Goal: Task Accomplishment & Management: Manage account settings

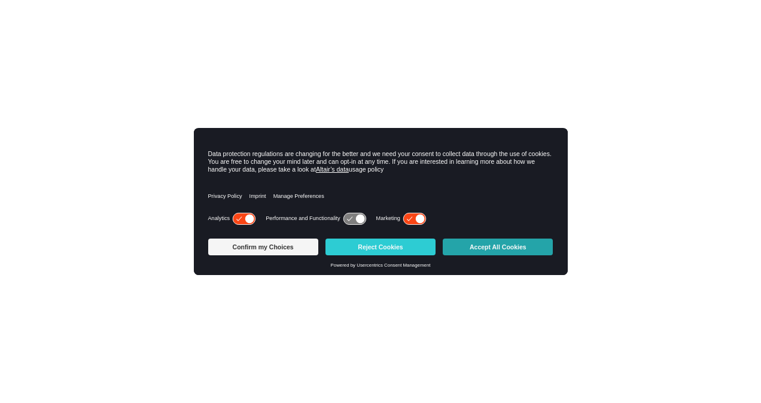
click at [486, 253] on button "Accept All Cookies" at bounding box center [497, 247] width 110 height 17
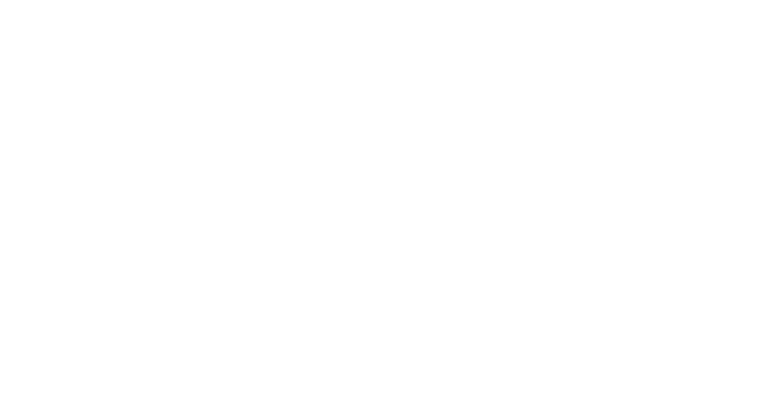
drag, startPoint x: 464, startPoint y: 126, endPoint x: 469, endPoint y: 114, distance: 12.9
click at [464, 126] on div at bounding box center [380, 201] width 761 height 403
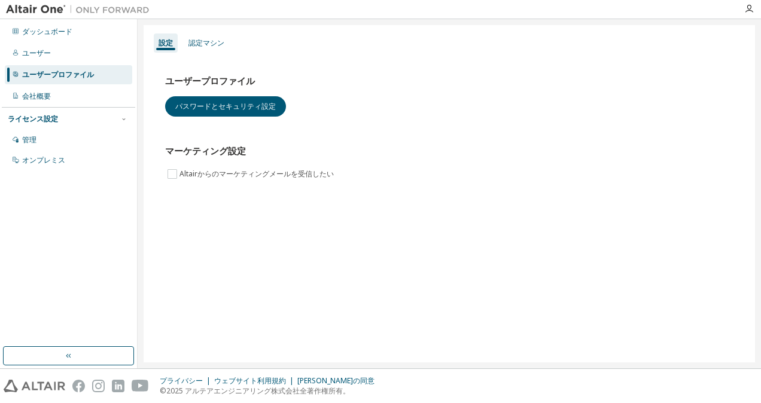
click at [53, 116] on div "ライセンス設定" at bounding box center [33, 119] width 50 height 10
click at [53, 119] on div "ライセンス設定" at bounding box center [33, 119] width 50 height 10
click at [35, 141] on div "管理" at bounding box center [29, 140] width 14 height 10
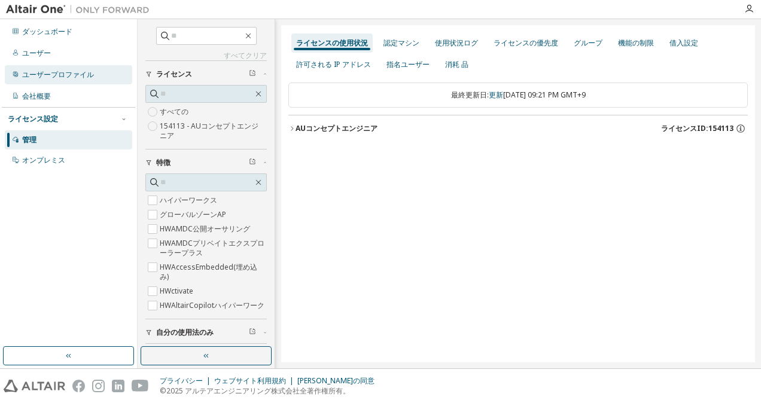
click at [93, 78] on div "ユーザープロファイル" at bounding box center [58, 75] width 72 height 10
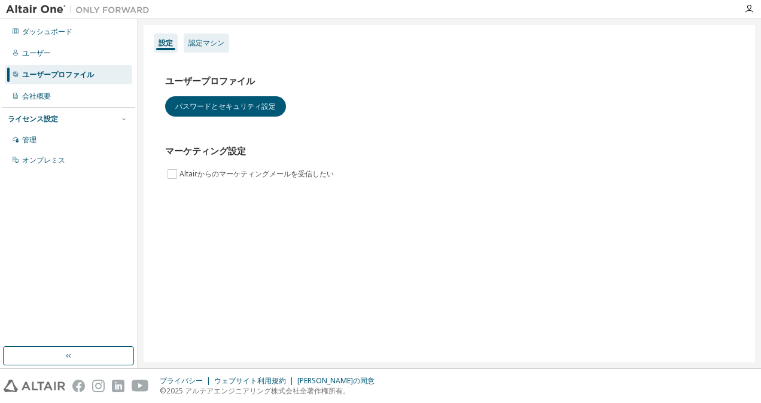
click at [209, 48] on div "認定マシン" at bounding box center [206, 42] width 45 height 19
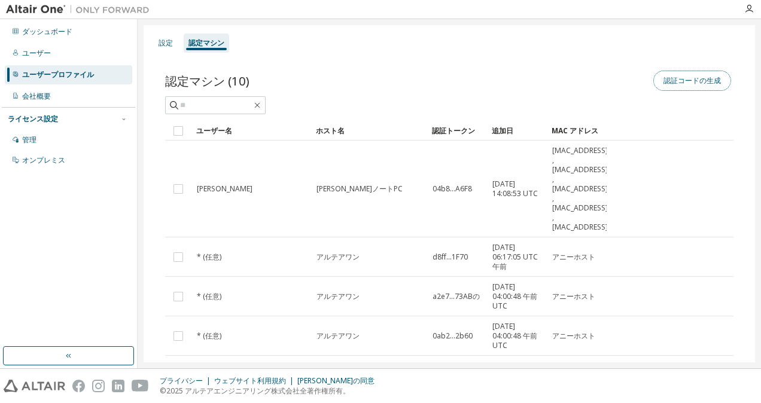
click at [678, 78] on button "認証コードの生成" at bounding box center [692, 81] width 78 height 20
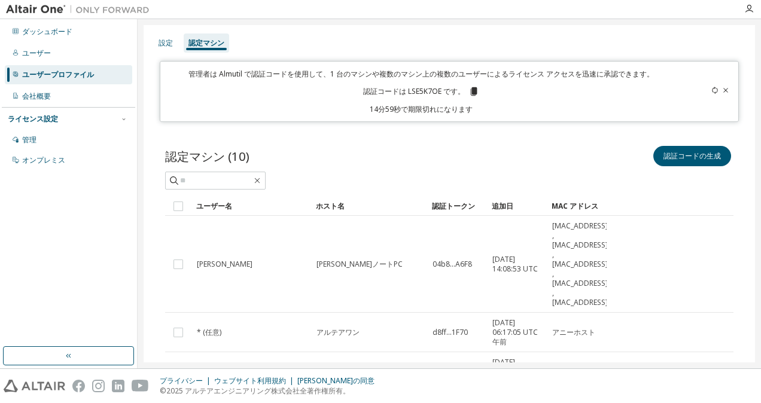
click at [471, 90] on icon at bounding box center [473, 91] width 7 height 8
click at [677, 152] on button "認証コードの生成" at bounding box center [692, 156] width 78 height 20
click at [472, 87] on icon at bounding box center [473, 91] width 7 height 8
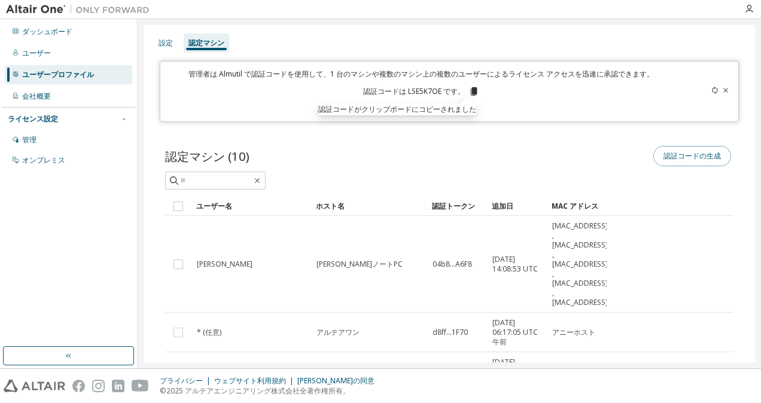
click at [682, 160] on button "認証コードの生成" at bounding box center [692, 156] width 78 height 20
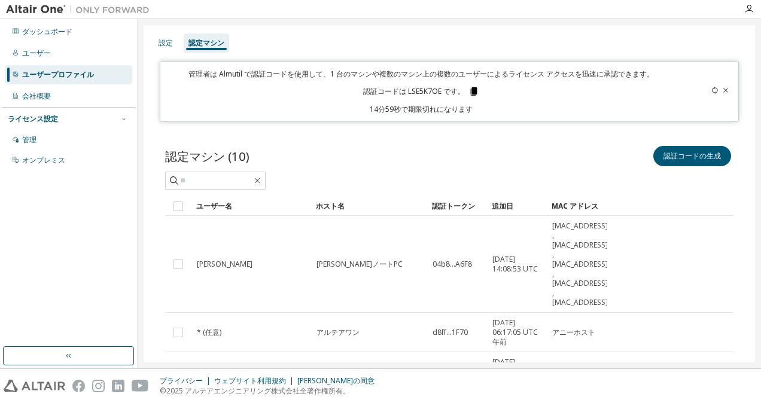
click at [473, 90] on icon at bounding box center [473, 91] width 7 height 8
click at [470, 91] on icon at bounding box center [473, 91] width 7 height 8
click at [471, 91] on icon at bounding box center [473, 91] width 7 height 8
click at [205, 205] on div "ユーザー名" at bounding box center [251, 206] width 110 height 19
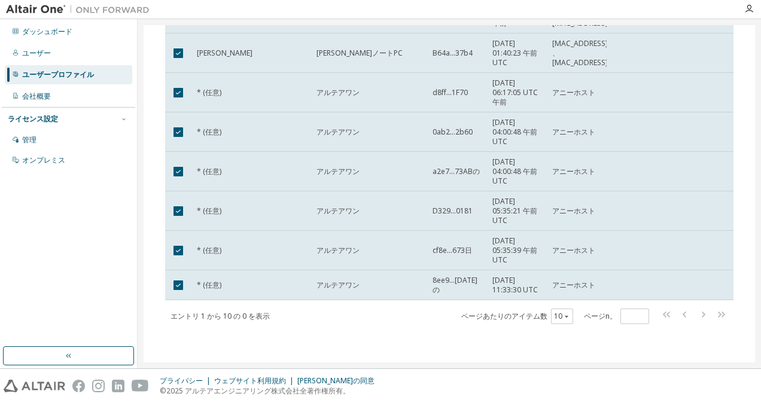
scroll to position [120, 0]
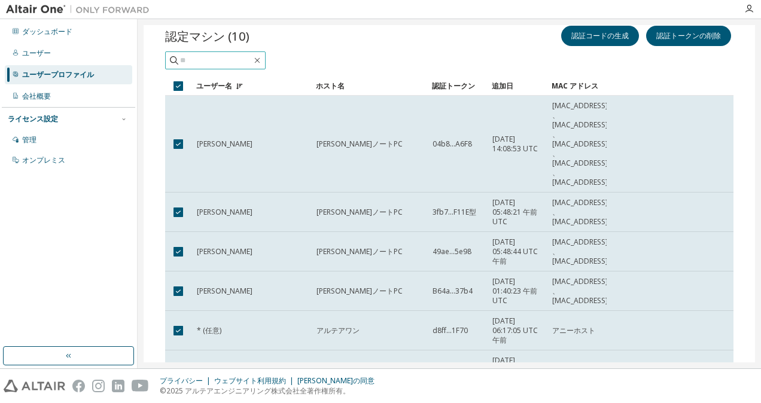
click at [189, 61] on input "text" at bounding box center [216, 60] width 72 height 12
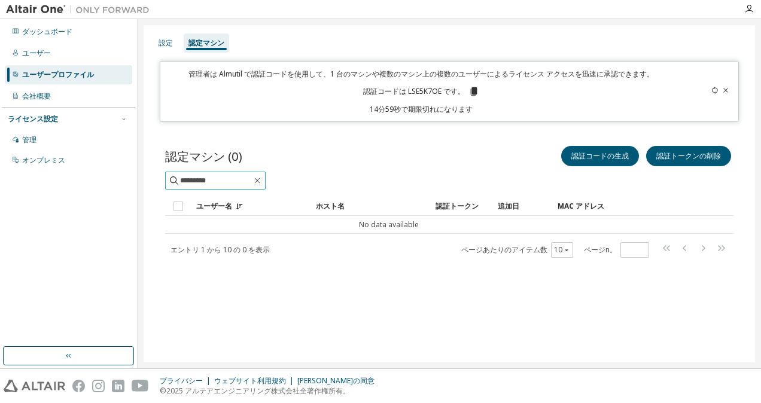
scroll to position [0, 0]
type input "*"
click at [262, 179] on icon "button" at bounding box center [257, 181] width 10 height 10
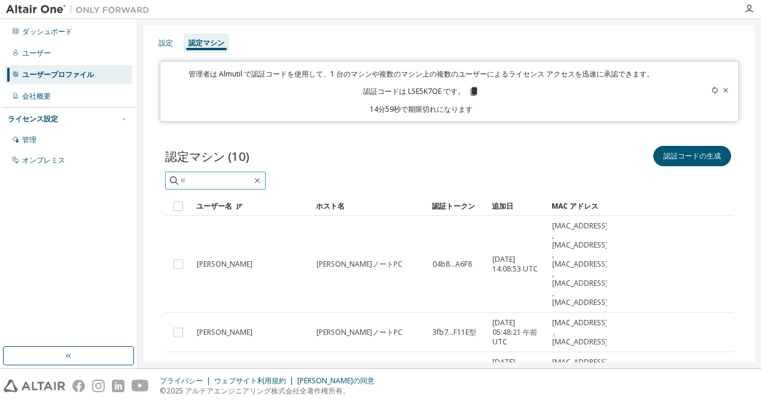
click at [202, 178] on input "text" at bounding box center [216, 181] width 72 height 12
paste input "********"
type input "********"
drag, startPoint x: 227, startPoint y: 178, endPoint x: 113, endPoint y: 182, distance: 113.7
click at [113, 182] on div "ダッシュボード ユーザー ユーザープロファイル 会社概要 ライセンス設定 管理 オンプレミス 設定 認定マシン 管理者は Almutil で認証コードを使用し…" at bounding box center [380, 193] width 761 height 349
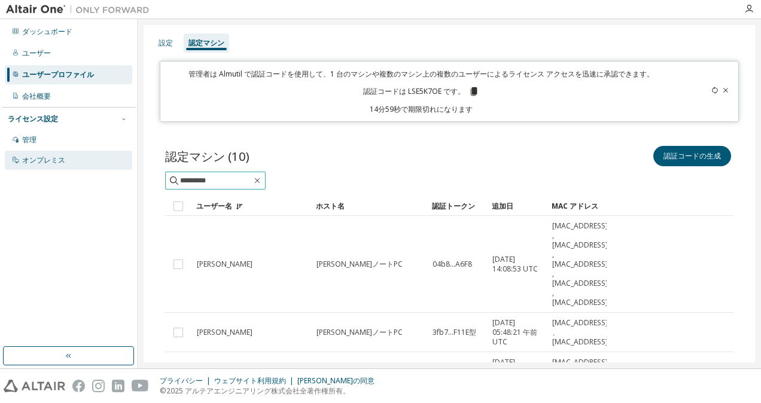
type input "*********"
